Goal: Navigation & Orientation: Find specific page/section

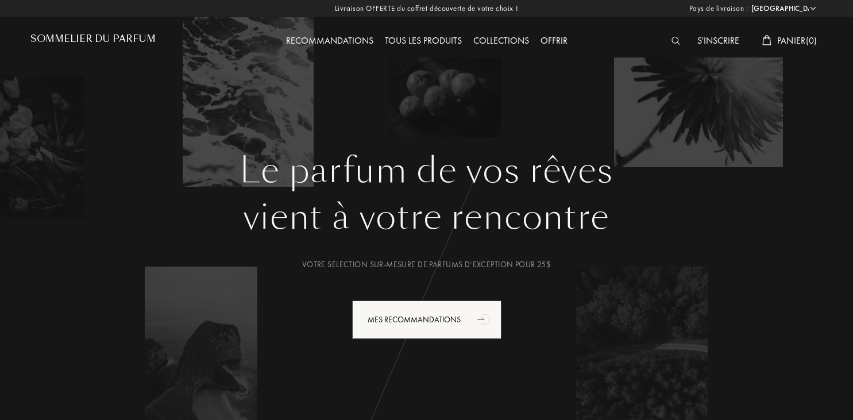
select select "FR"
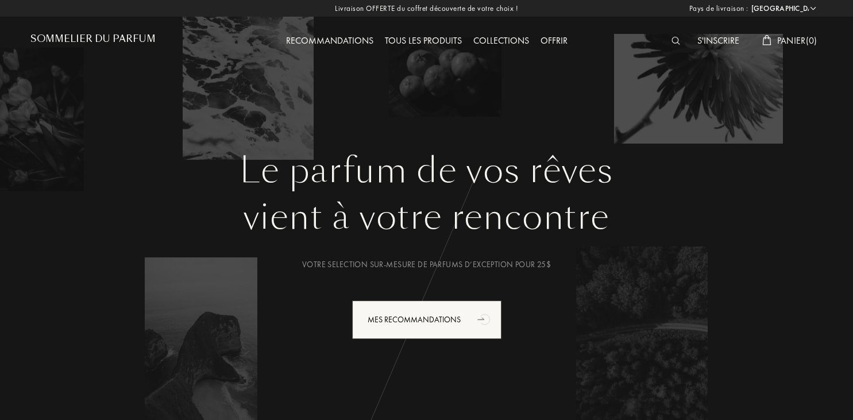
click at [425, 41] on div "Tous les produits" at bounding box center [423, 41] width 88 height 15
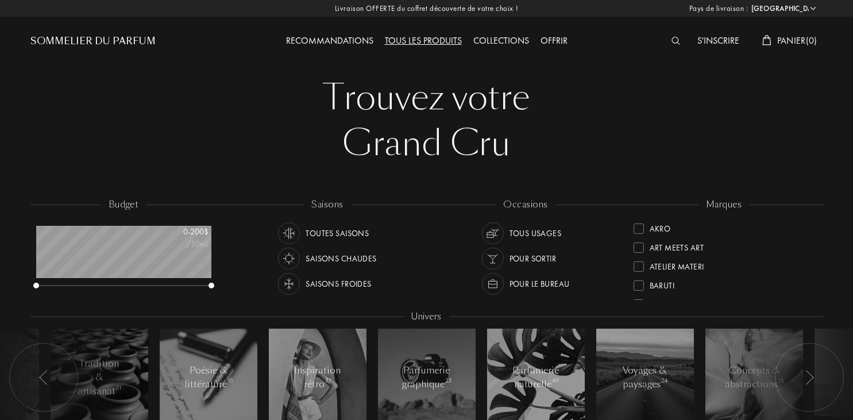
select select "FR"
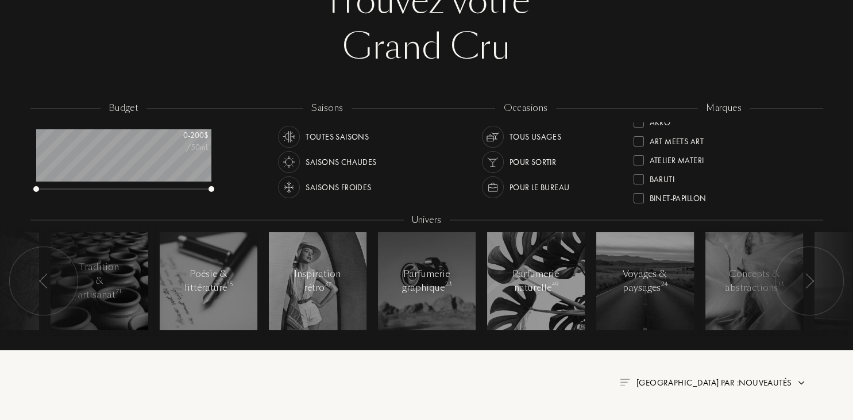
scroll to position [13, 0]
click at [639, 156] on div at bounding box center [638, 157] width 10 height 10
click at [642, 156] on div at bounding box center [638, 157] width 10 height 10
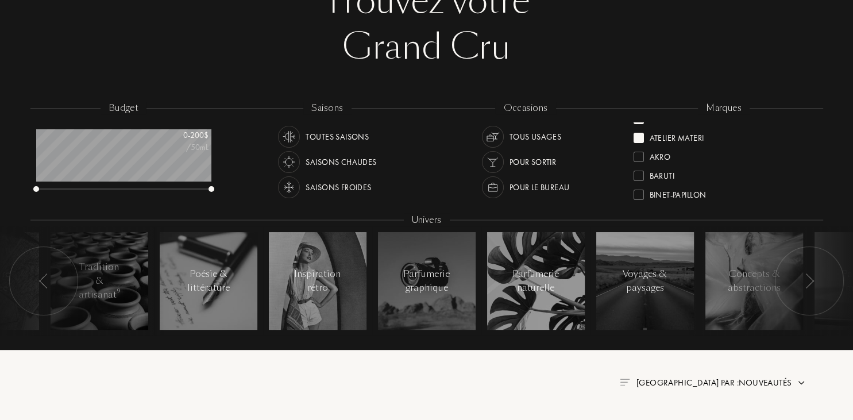
scroll to position [0, 0]
click at [642, 165] on div at bounding box center [638, 167] width 10 height 10
click at [640, 176] on div at bounding box center [638, 177] width 10 height 10
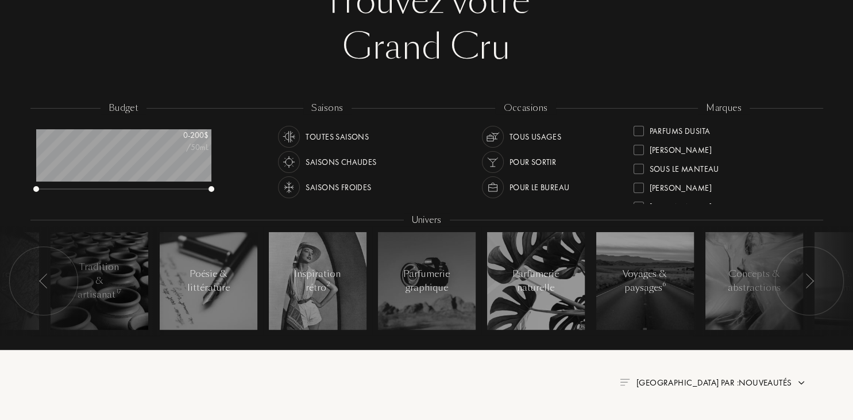
scroll to position [386, 0]
click at [636, 162] on div at bounding box center [638, 163] width 10 height 10
click at [639, 169] on div at bounding box center [638, 169] width 10 height 10
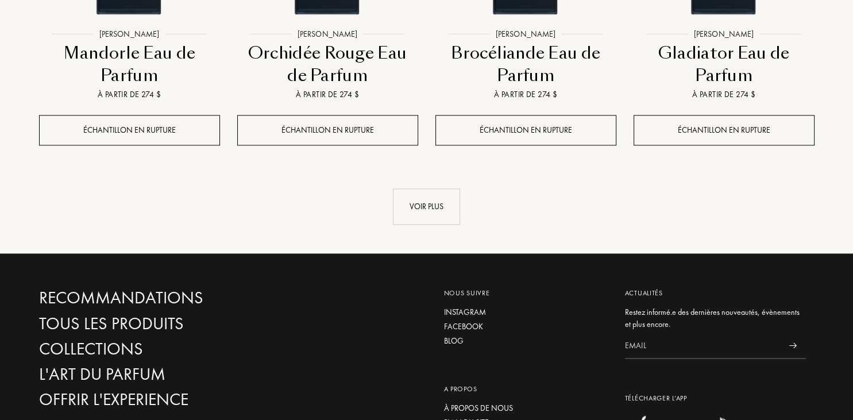
scroll to position [1350, 0]
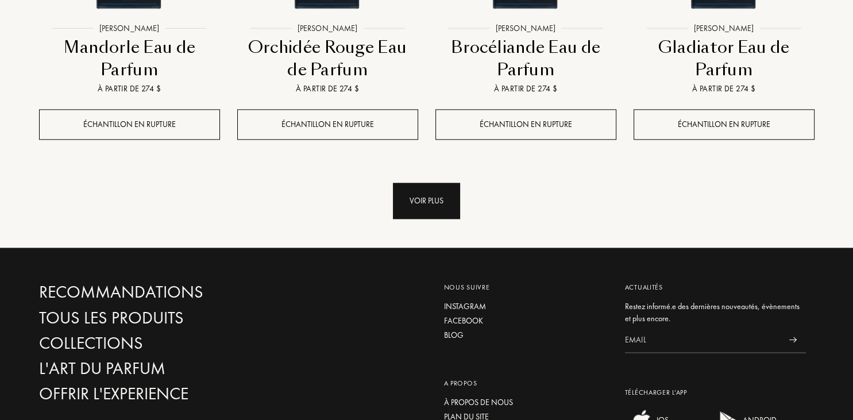
click at [428, 199] on div "Voir plus" at bounding box center [426, 201] width 67 height 36
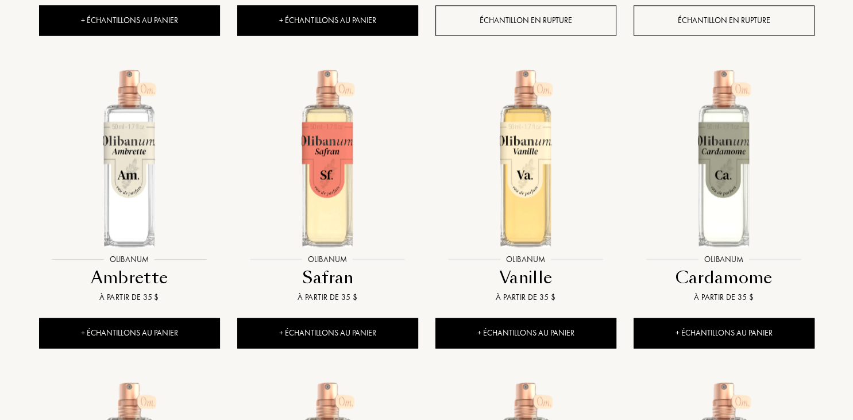
scroll to position [1775, 0]
